Goal: Find specific page/section: Find specific page/section

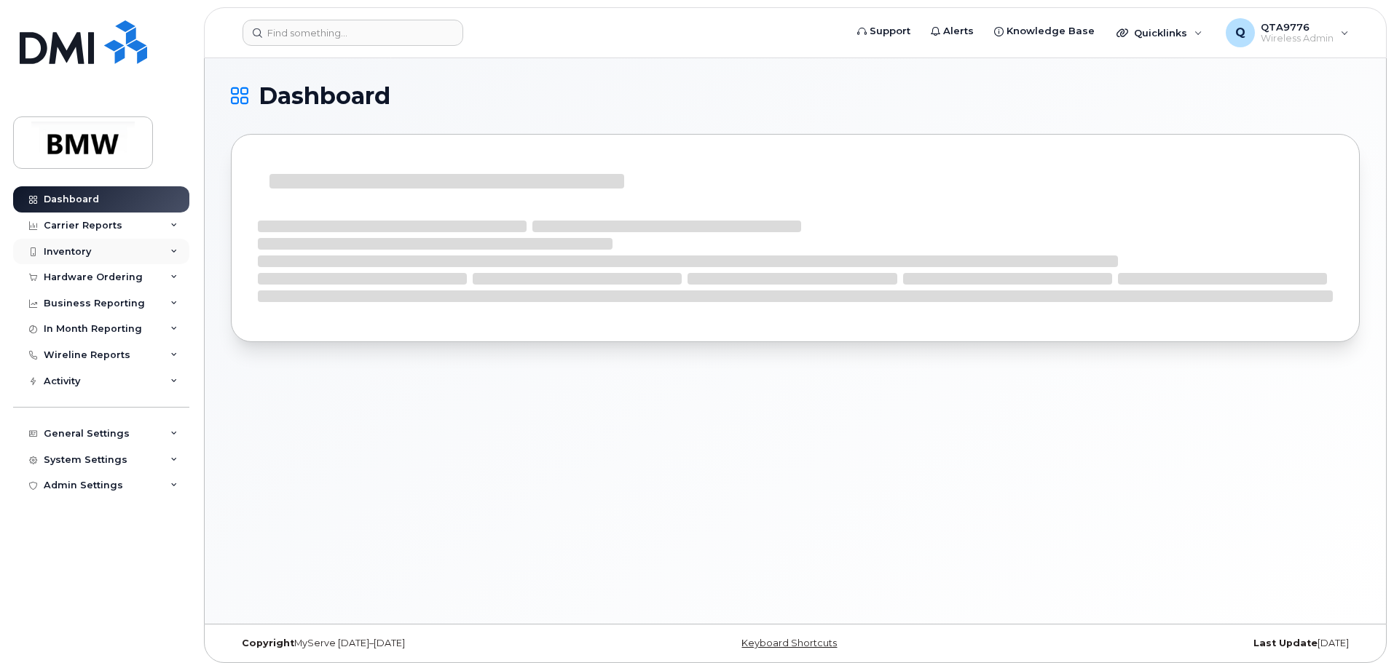
click at [61, 256] on div "Inventory" at bounding box center [67, 252] width 47 height 12
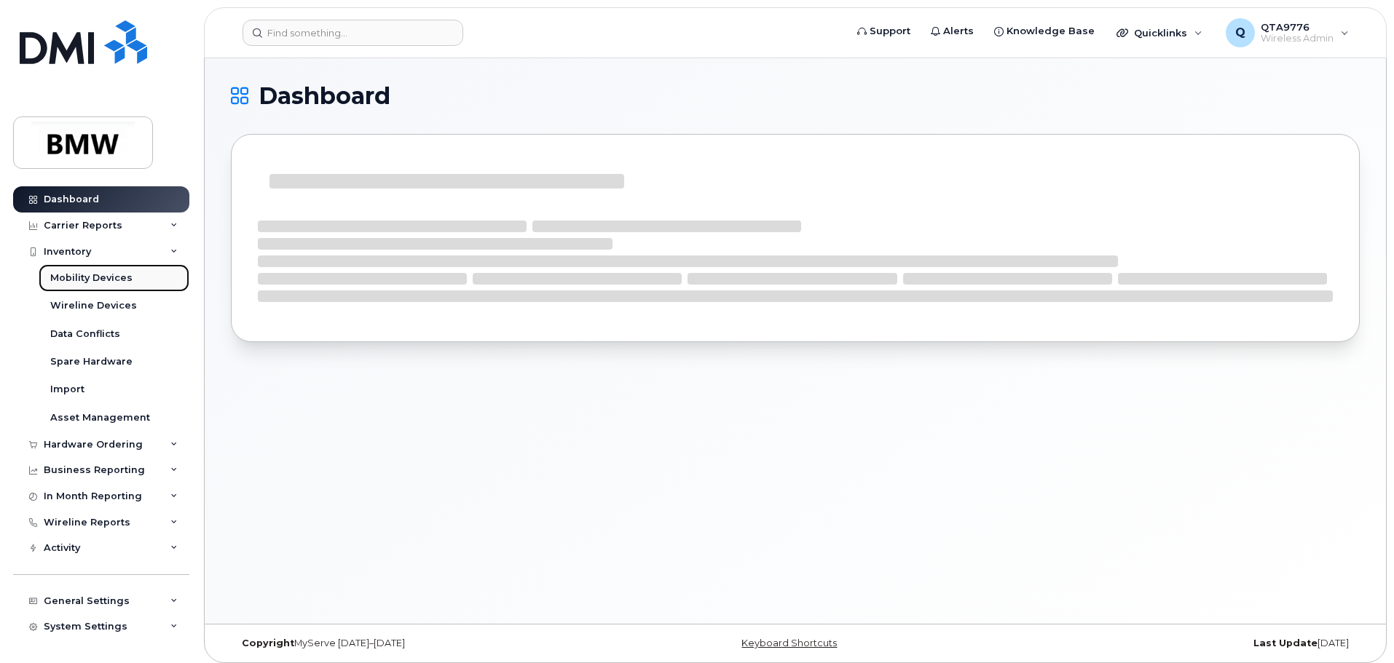
click at [89, 276] on div "Mobility Devices" at bounding box center [91, 278] width 82 height 13
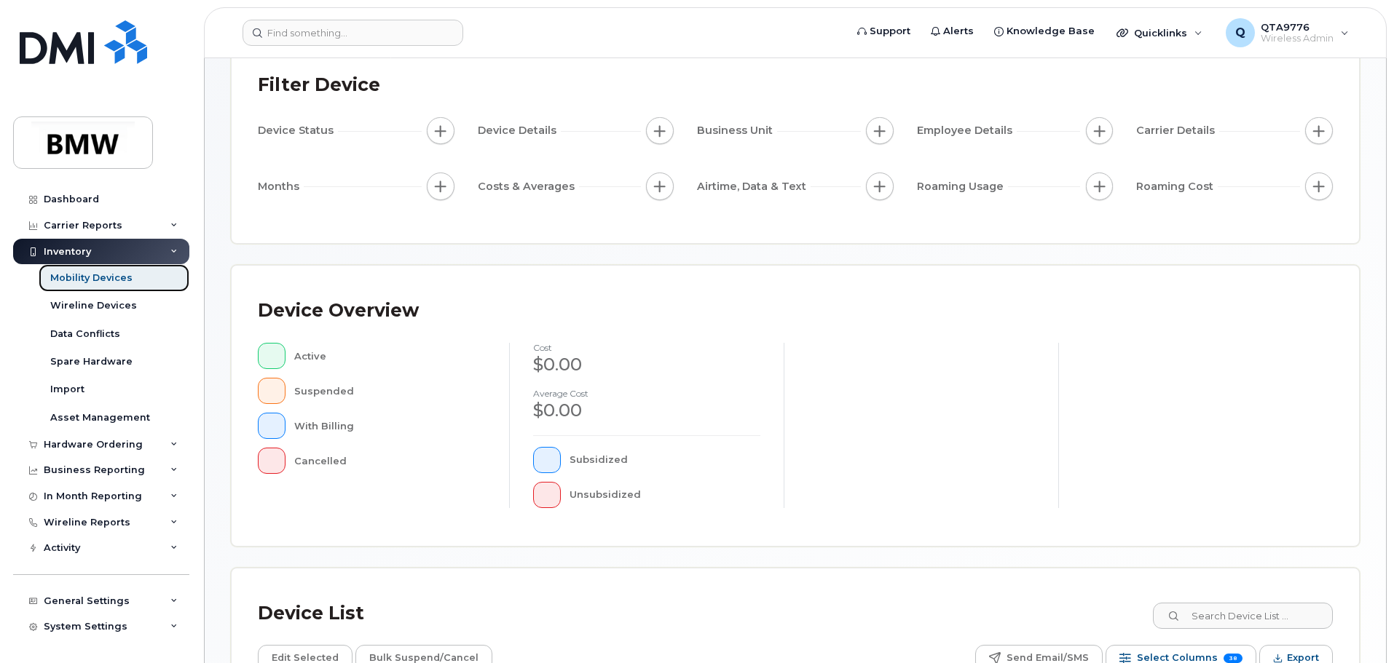
scroll to position [342, 0]
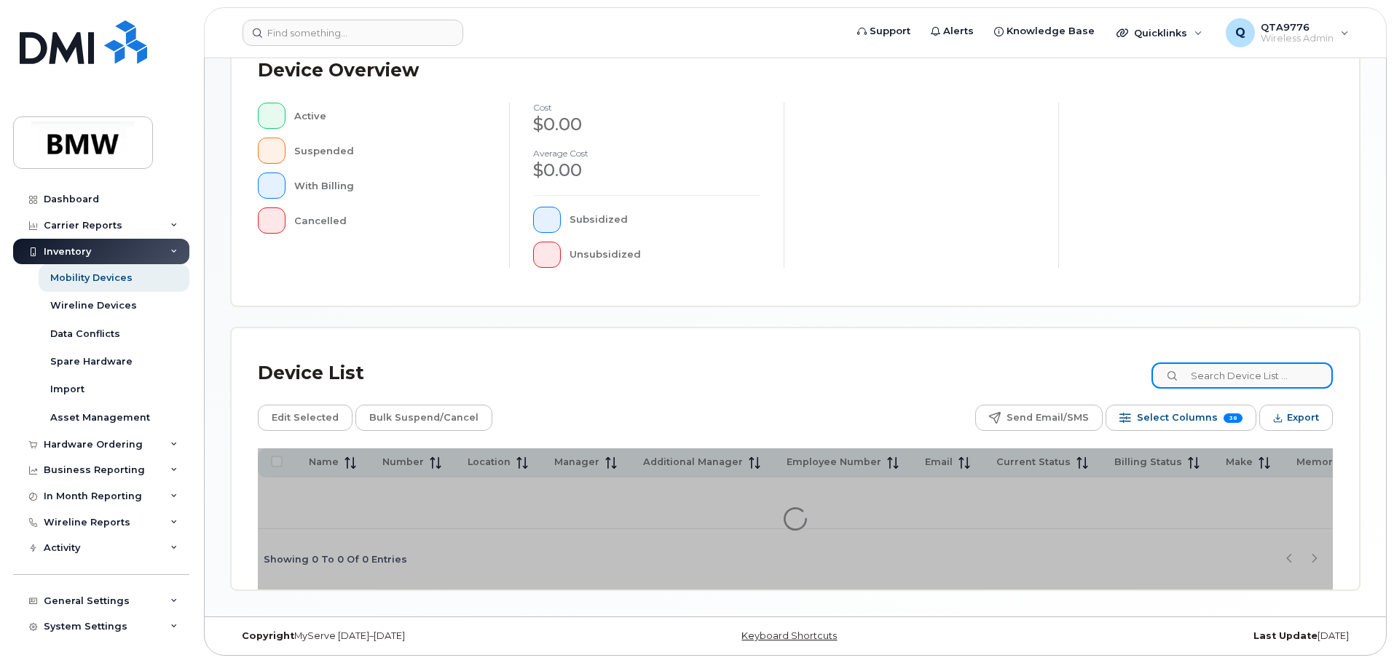
click at [1205, 369] on input at bounding box center [1241, 376] width 181 height 26
paste input "209 639 6389"
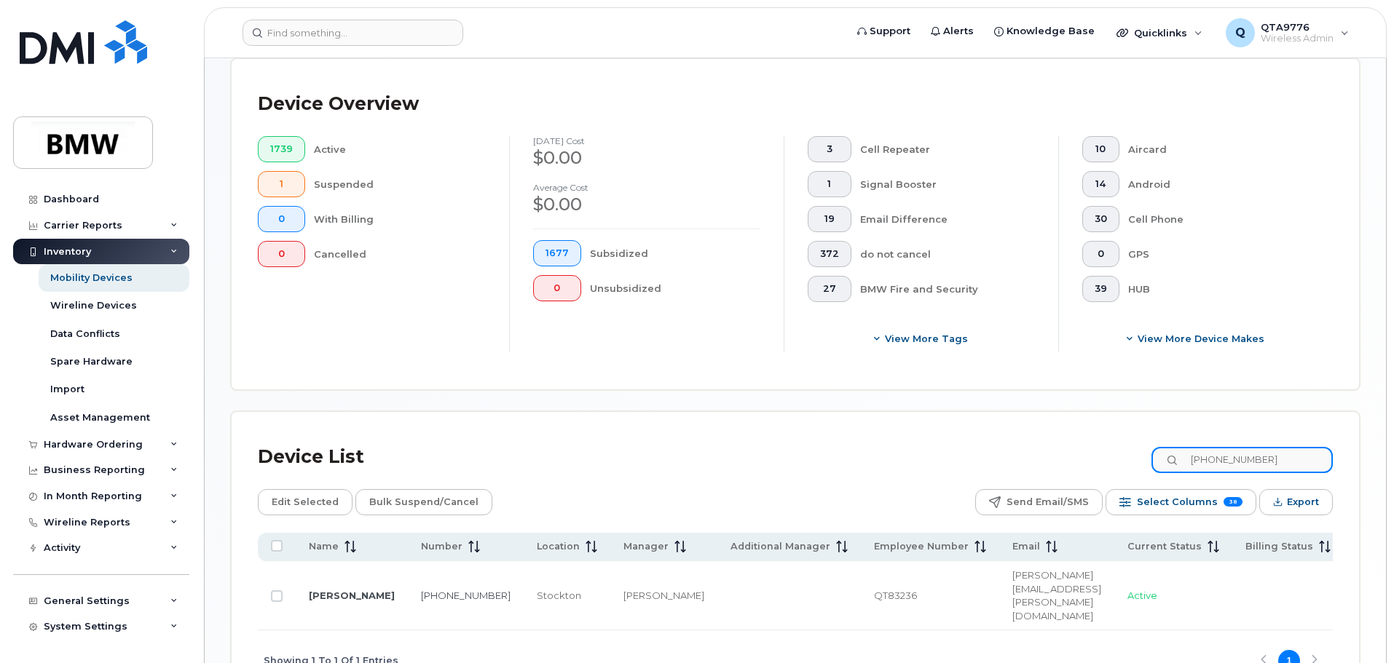
scroll to position [368, 0]
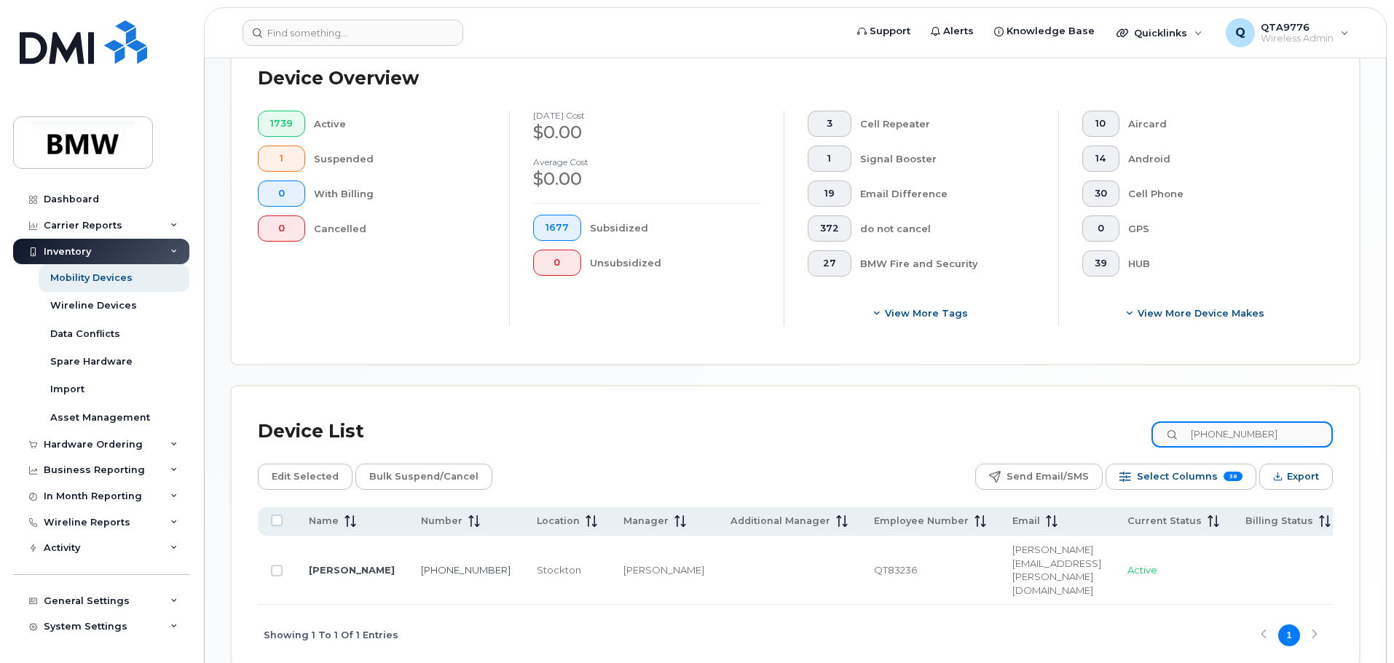
type input "209 639 6389"
click at [328, 564] on link "[PERSON_NAME]" at bounding box center [352, 570] width 86 height 12
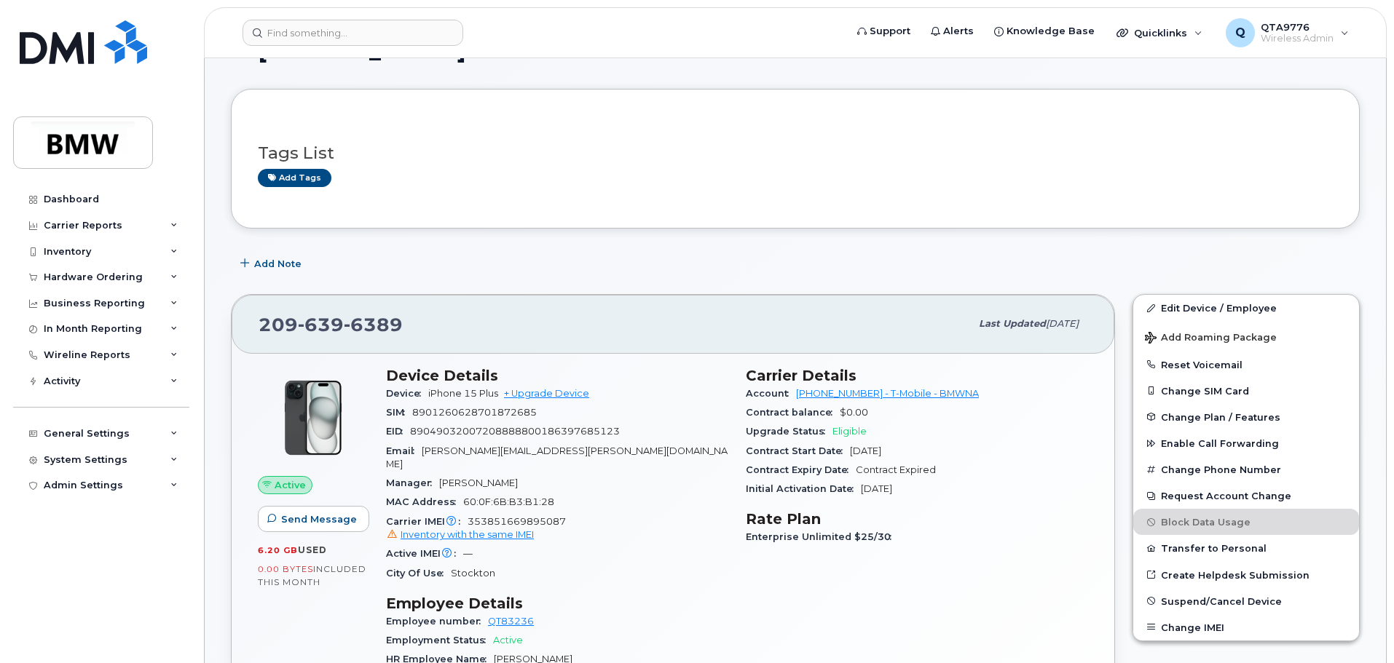
scroll to position [73, 0]
